Goal: Task Accomplishment & Management: Use online tool/utility

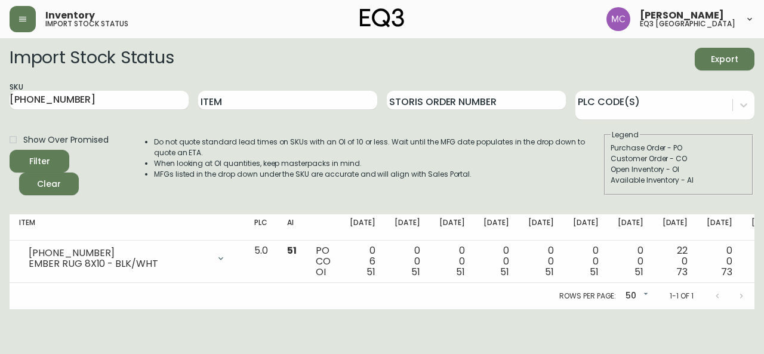
click at [25, 8] on button "button" at bounding box center [23, 19] width 26 height 26
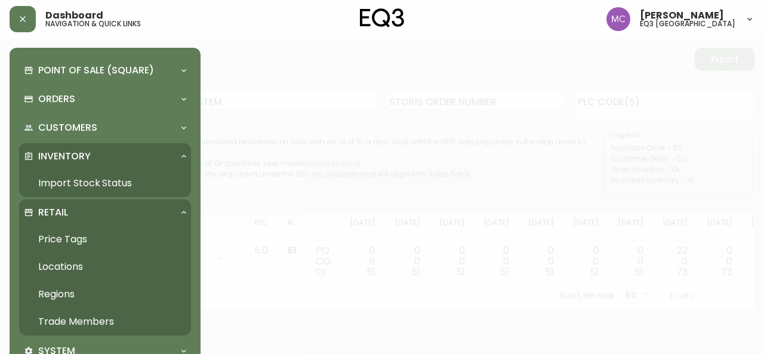
click at [75, 325] on link "Trade Members" at bounding box center [105, 321] width 172 height 27
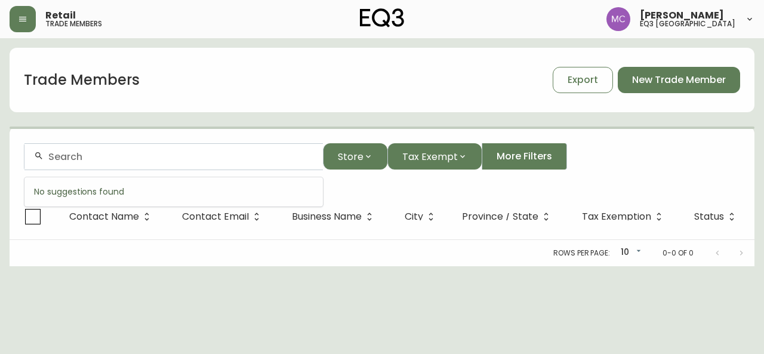
click at [125, 152] on input "text" at bounding box center [180, 156] width 265 height 11
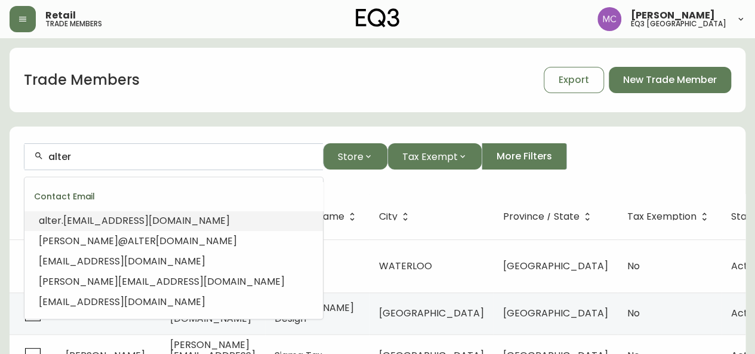
click at [115, 222] on span ".[EMAIL_ADDRESS][DOMAIN_NAME]" at bounding box center [146, 221] width 168 height 14
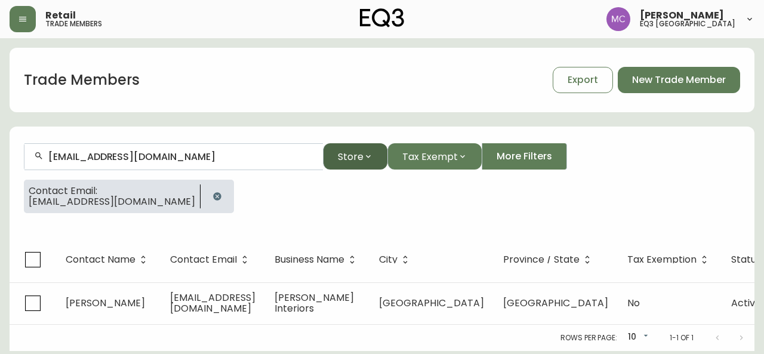
click at [351, 165] on button "Store" at bounding box center [355, 156] width 64 height 26
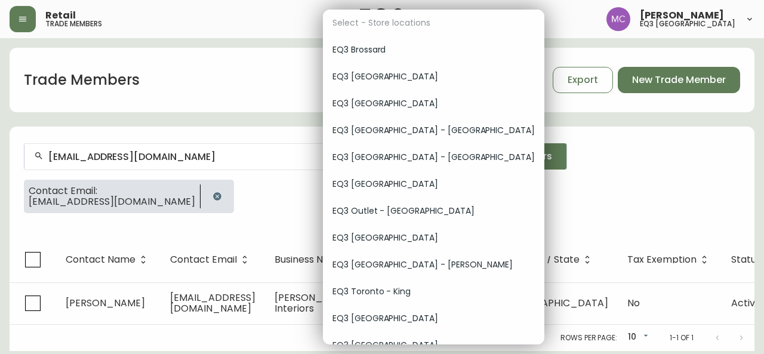
click at [389, 321] on span "EQ3 [GEOGRAPHIC_DATA]" at bounding box center [434, 318] width 202 height 13
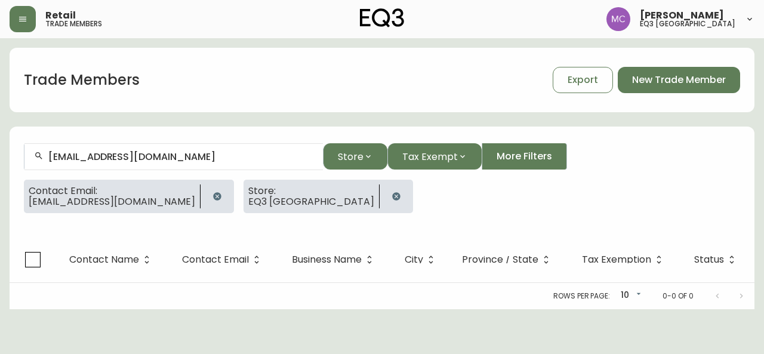
click at [213, 198] on icon "button" at bounding box center [217, 196] width 8 height 8
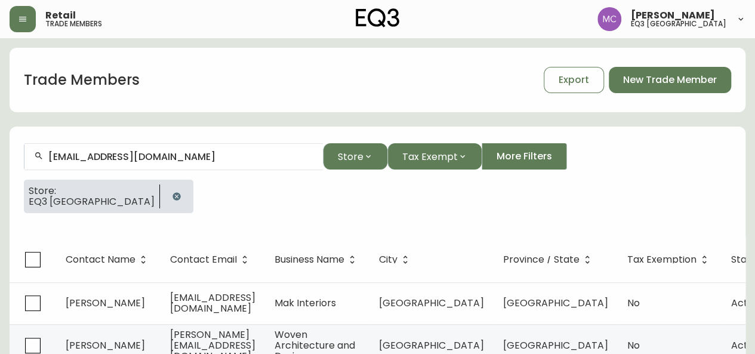
drag, startPoint x: 162, startPoint y: 162, endPoint x: 108, endPoint y: 164, distance: 53.8
click at [108, 164] on div "[EMAIL_ADDRESS][DOMAIN_NAME]" at bounding box center [173, 156] width 299 height 27
click at [77, 157] on input "[EMAIL_ADDRESS][DOMAIN_NAME]" at bounding box center [180, 156] width 265 height 11
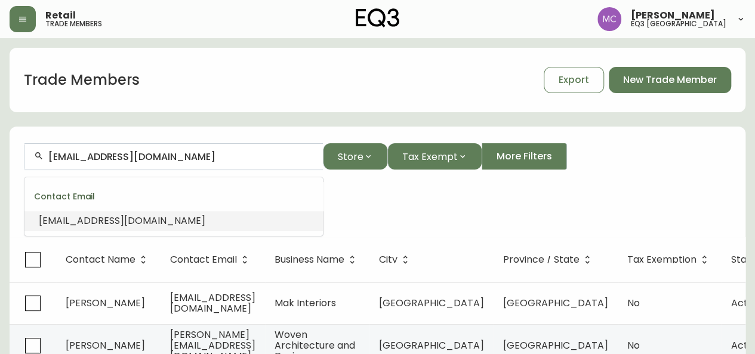
drag, startPoint x: 68, startPoint y: 156, endPoint x: 174, endPoint y: 154, distance: 106.3
click at [174, 154] on input "[EMAIL_ADDRESS][DOMAIN_NAME]" at bounding box center [180, 156] width 265 height 11
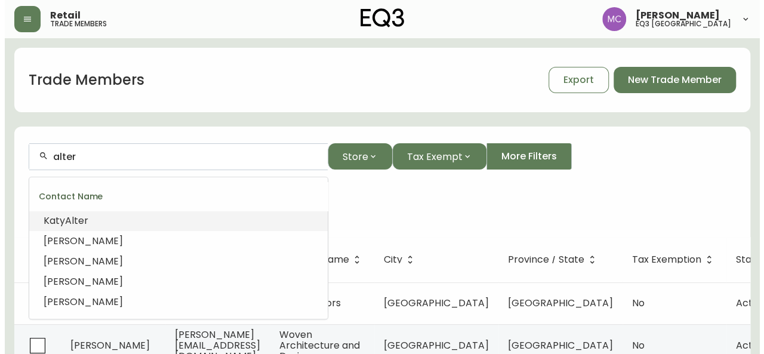
scroll to position [44, 0]
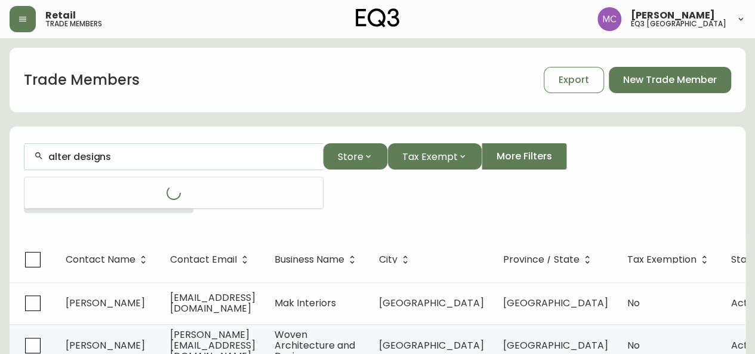
type input "alter designs"
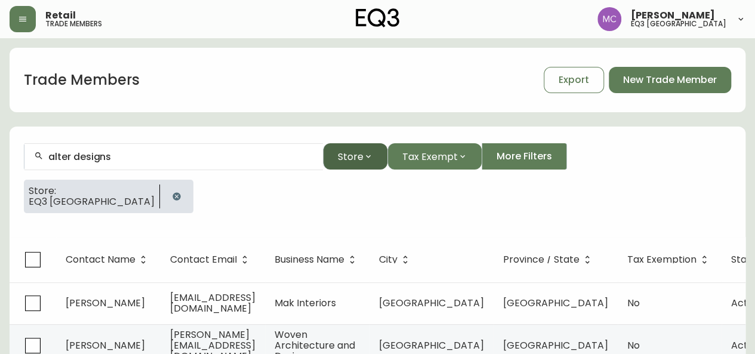
click at [355, 163] on button "Store" at bounding box center [355, 156] width 64 height 26
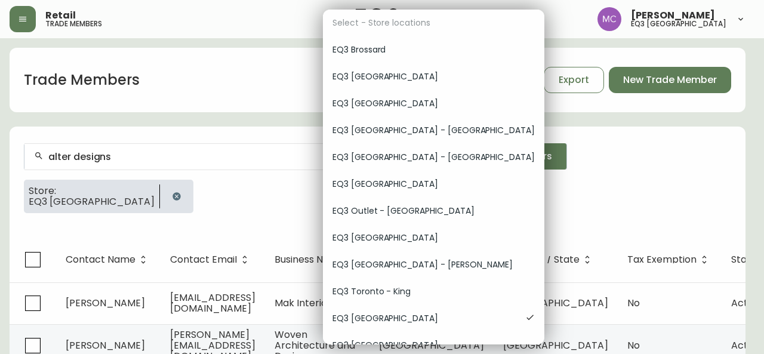
click at [20, 10] on div at bounding box center [382, 177] width 764 height 354
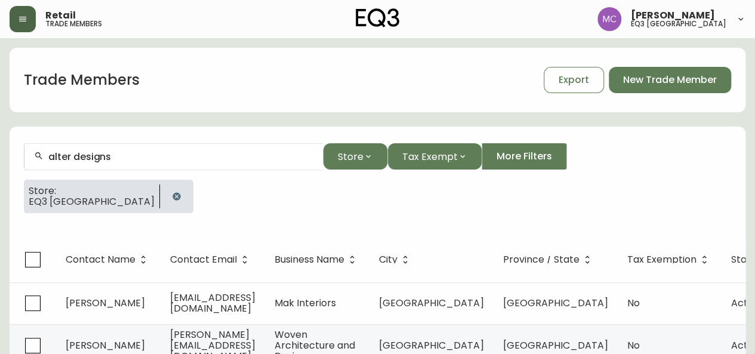
click at [20, 10] on button "button" at bounding box center [23, 19] width 26 height 26
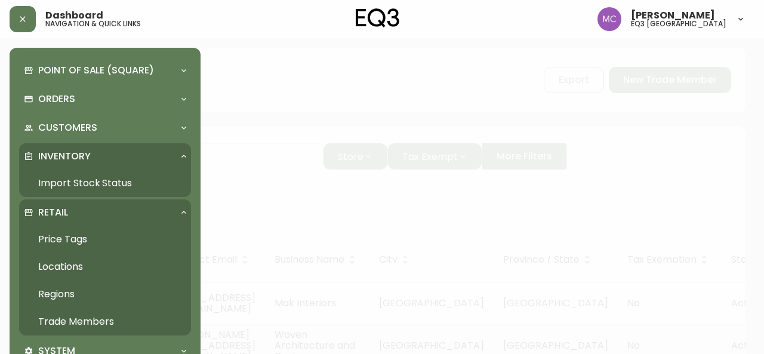
click at [87, 181] on link "Import Stock Status" at bounding box center [105, 183] width 172 height 27
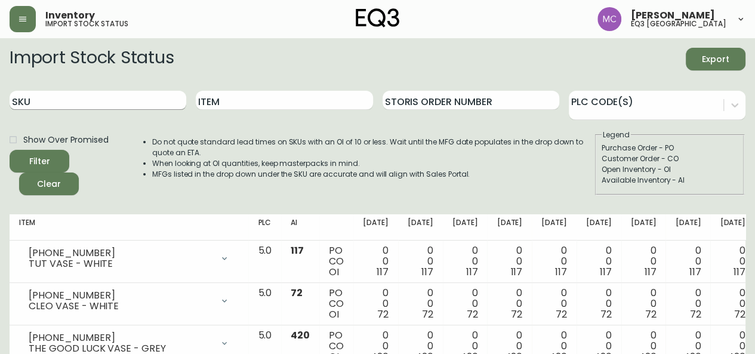
click at [104, 105] on input "SKU" at bounding box center [98, 100] width 177 height 19
paste input "[PHONE_NUMBER]"
type input "[PHONE_NUMBER]"
click at [10, 150] on button "Filter" at bounding box center [40, 161] width 60 height 23
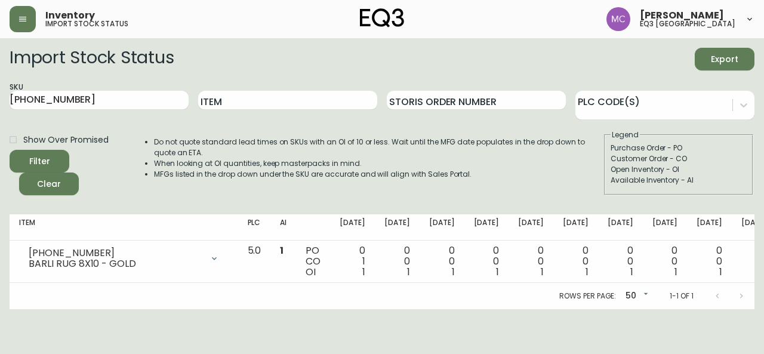
click at [0, 232] on main "Import Stock Status Export SKU [PHONE_NUMBER] Item Storis Order Number PLC Code…" at bounding box center [382, 173] width 764 height 271
drag, startPoint x: 74, startPoint y: 103, endPoint x: 0, endPoint y: 87, distance: 75.8
click at [0, 87] on main "Import Stock Status Export SKU [PHONE_NUMBER] Item Storis Order Number PLC Code…" at bounding box center [382, 173] width 764 height 271
paste input "7020-041-0-B"
type input "7020-041-0-B"
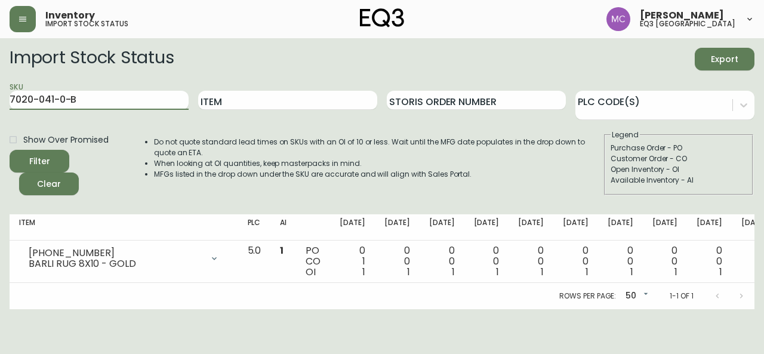
click at [10, 150] on button "Filter" at bounding box center [40, 161] width 60 height 23
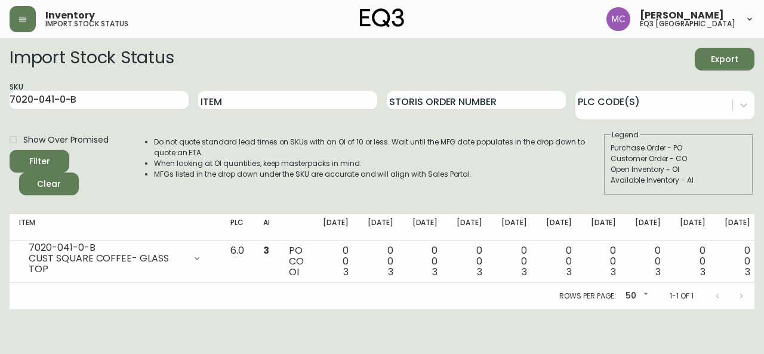
click at [0, 145] on main "Import Stock Status Export SKU 7020-041-0-B Item Storis Order Number PLC Code(s…" at bounding box center [382, 173] width 764 height 271
drag, startPoint x: 90, startPoint y: 99, endPoint x: 0, endPoint y: 80, distance: 92.2
click at [0, 80] on main "Import Stock Status Export SKU 7020-041-0-B Item Storis Order Number PLC Code(s…" at bounding box center [382, 173] width 764 height 271
click at [0, 231] on main "Import Stock Status Export SKU 7020-041-0-B Item Storis Order Number PLC Code(s…" at bounding box center [382, 173] width 764 height 271
drag, startPoint x: 97, startPoint y: 110, endPoint x: 0, endPoint y: 94, distance: 98.1
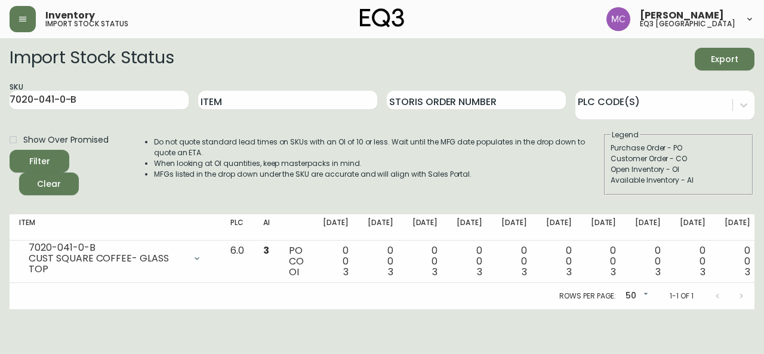
click at [0, 94] on main "Import Stock Status Export SKU 7020-041-0-B Item Storis Order Number PLC Code(s…" at bounding box center [382, 173] width 764 height 271
drag, startPoint x: 98, startPoint y: 101, endPoint x: 0, endPoint y: 87, distance: 99.0
click at [0, 87] on main "Import Stock Status Export SKU 7020-041-0-B Item Storis Order Number PLC Code(s…" at bounding box center [382, 173] width 764 height 271
paste input "3020-988-13-A"
type input "3020-988-13-A"
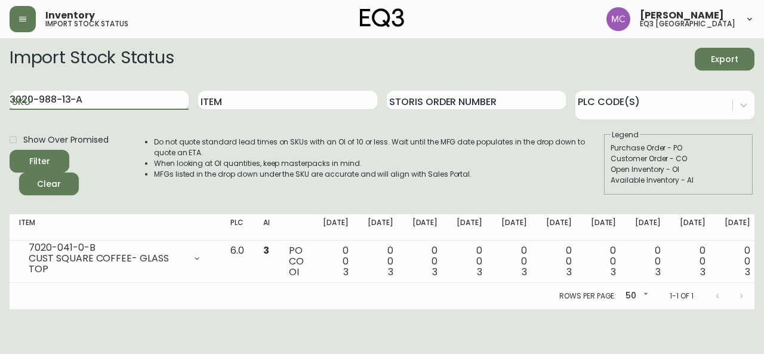
click at [10, 150] on button "Filter" at bounding box center [40, 161] width 60 height 23
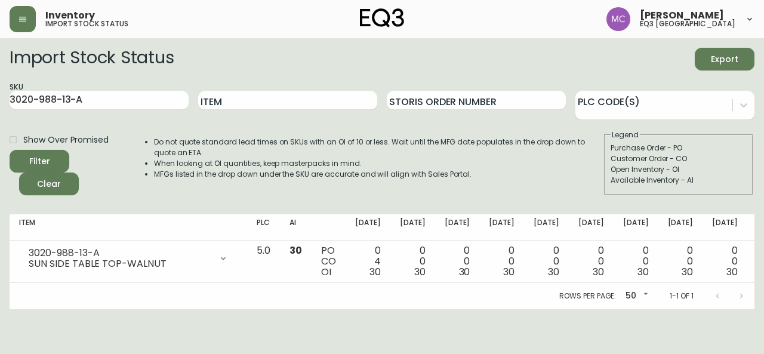
click at [0, 234] on main "Import Stock Status Export SKU 3020-988-13-A Item Storis Order Number PLC Code(…" at bounding box center [382, 173] width 764 height 271
drag, startPoint x: 92, startPoint y: 105, endPoint x: 0, endPoint y: 71, distance: 97.9
click at [0, 71] on main "Import Stock Status Export SKU 3020-988-13-A Item Storis Order Number PLC Code(…" at bounding box center [382, 173] width 764 height 271
paste input "3020-988-4-B"
click at [10, 150] on button "Filter" at bounding box center [40, 161] width 60 height 23
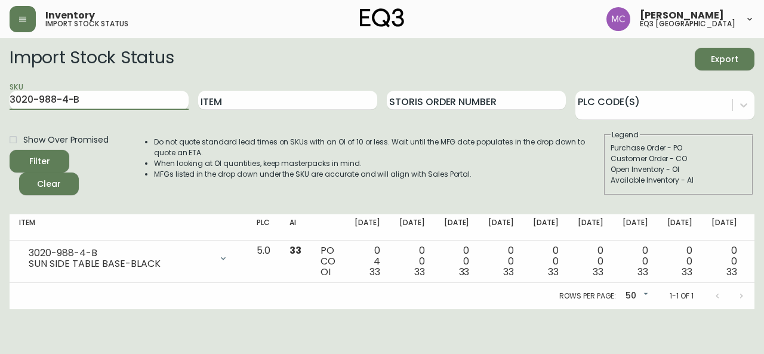
type input "3020-988-13-A"
